Goal: Task Accomplishment & Management: Manage account settings

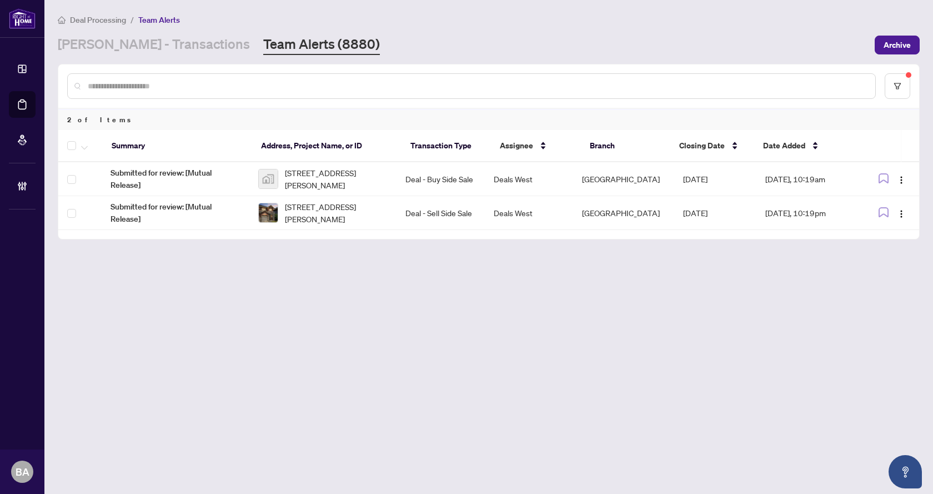
click at [174, 81] on input "text" at bounding box center [477, 86] width 778 height 12
click at [130, 46] on link "[PERSON_NAME] - Transactions" at bounding box center [154, 45] width 192 height 20
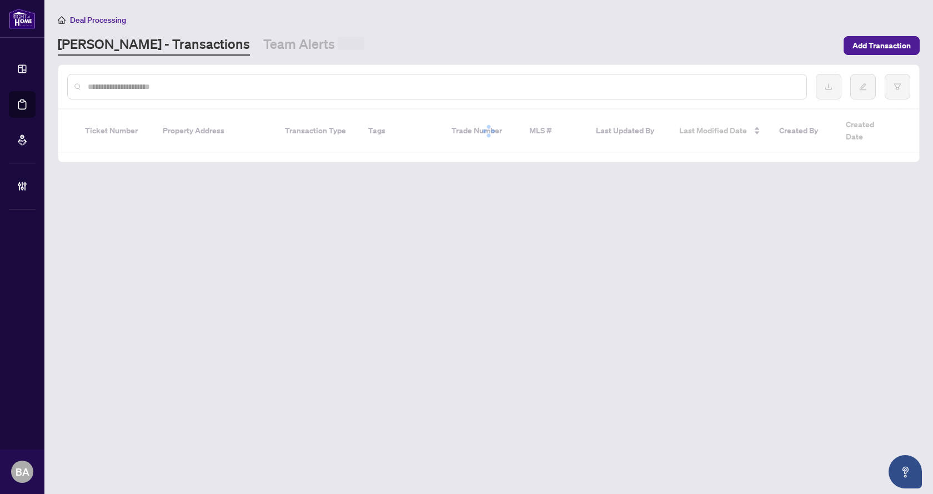
click at [121, 87] on input "text" at bounding box center [443, 87] width 710 height 12
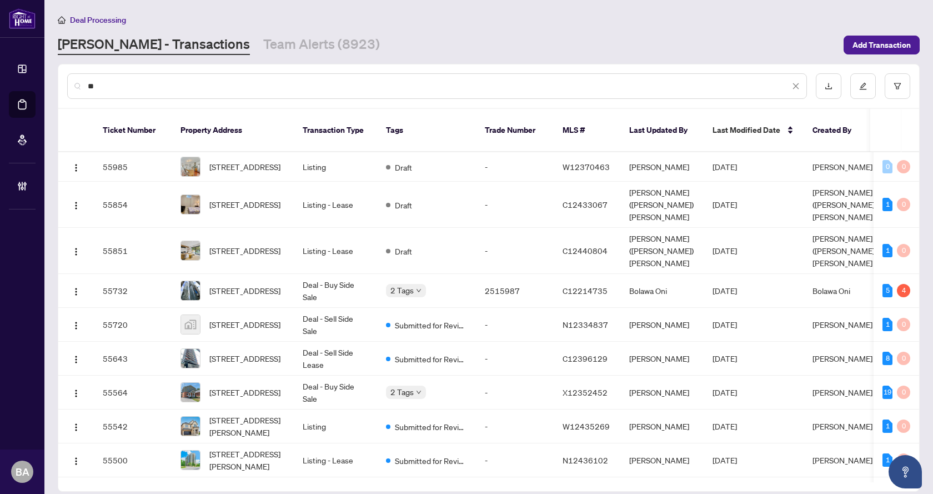
type input "*"
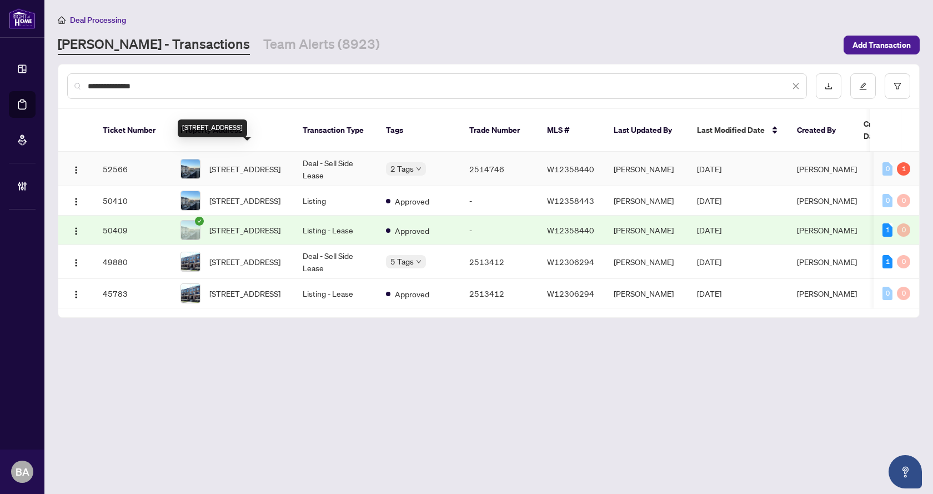
type input "**********"
click at [224, 163] on span "[STREET_ADDRESS]" at bounding box center [244, 169] width 71 height 12
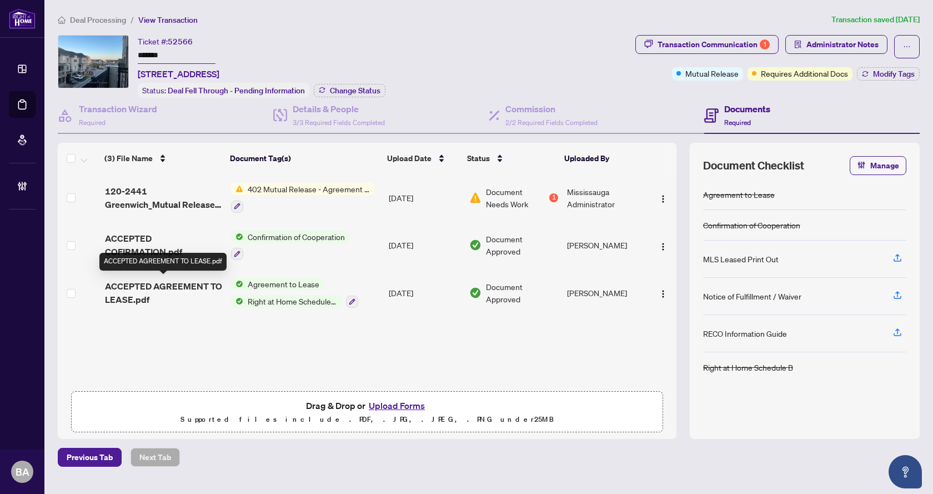
click at [161, 280] on span "ACCEPTED AGREEMENT TO LEASE.pdf" at bounding box center [164, 292] width 118 height 27
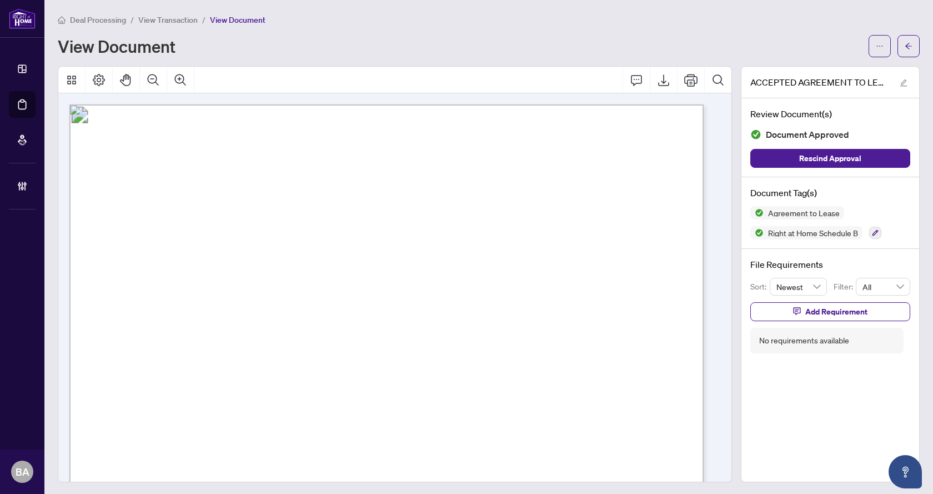
click at [162, 19] on span "View Transaction" at bounding box center [167, 20] width 59 height 10
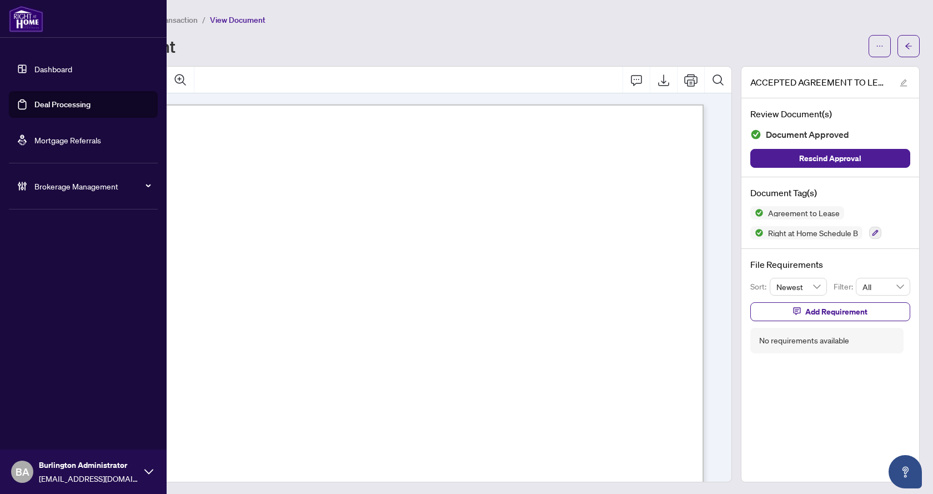
click at [63, 74] on link "Dashboard" at bounding box center [53, 69] width 38 height 10
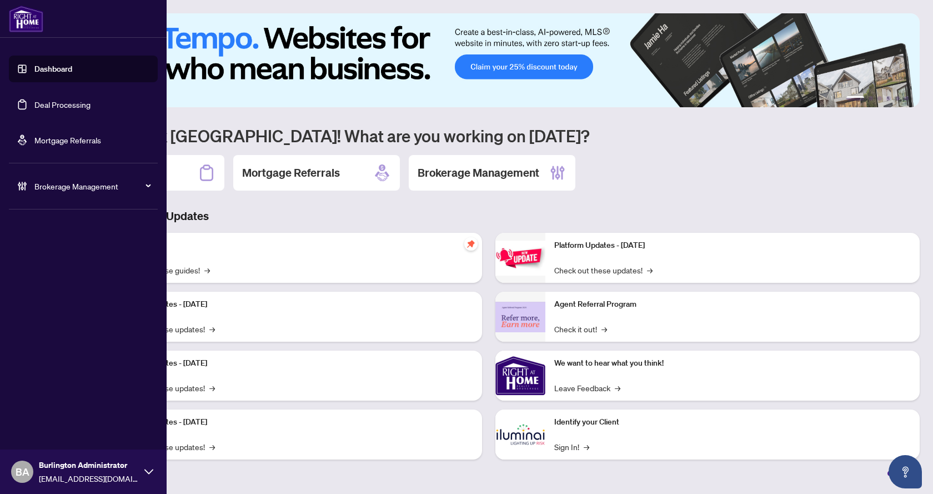
click at [43, 109] on link "Deal Processing" at bounding box center [62, 104] width 56 height 10
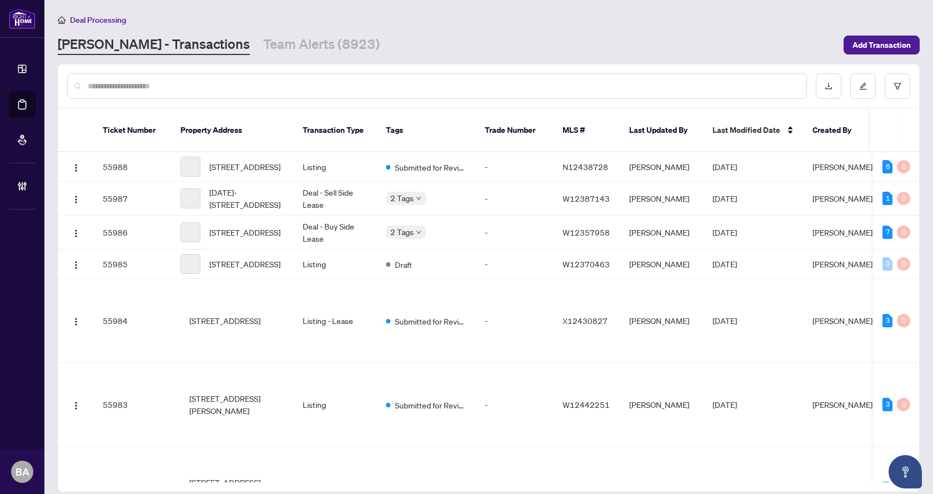
click at [183, 94] on div at bounding box center [437, 86] width 740 height 26
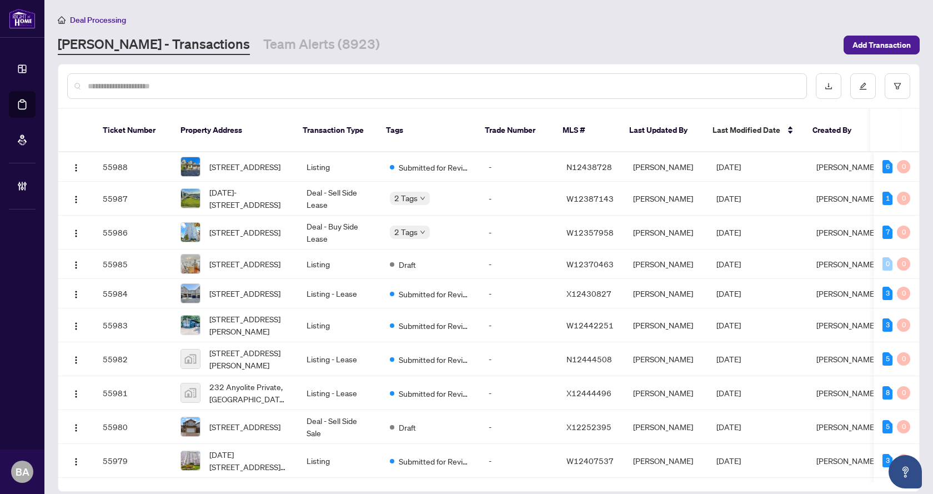
click at [182, 86] on input "text" at bounding box center [443, 86] width 710 height 12
